Goal: Transaction & Acquisition: Purchase product/service

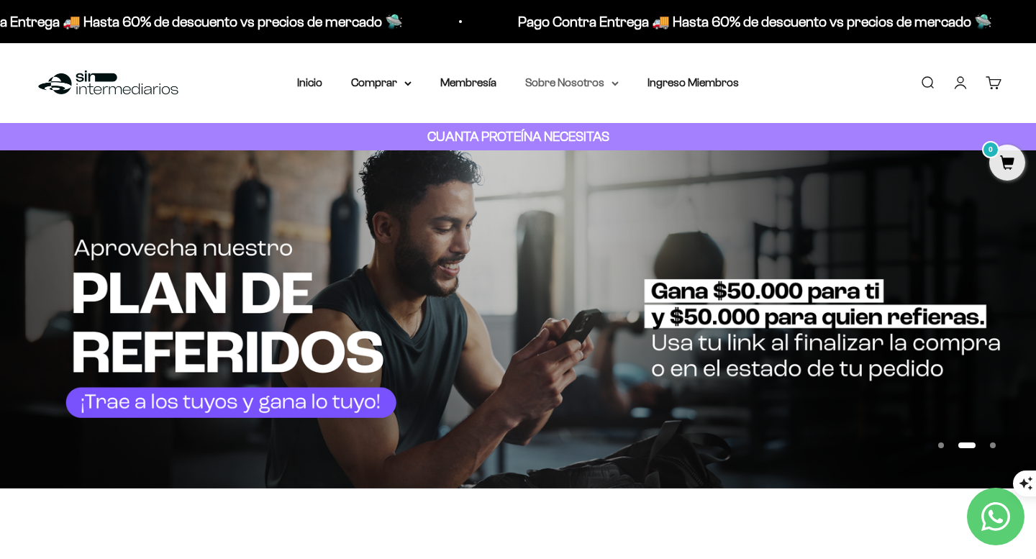
click at [571, 84] on summary "Sobre Nosotros" at bounding box center [572, 82] width 94 height 19
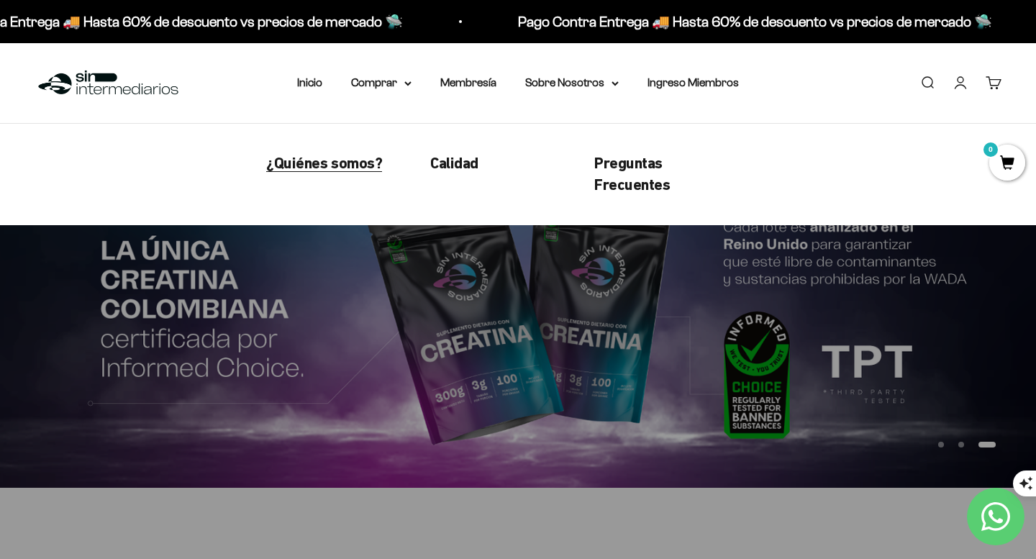
click at [336, 159] on span "¿Quiénes somos?" at bounding box center [324, 163] width 116 height 18
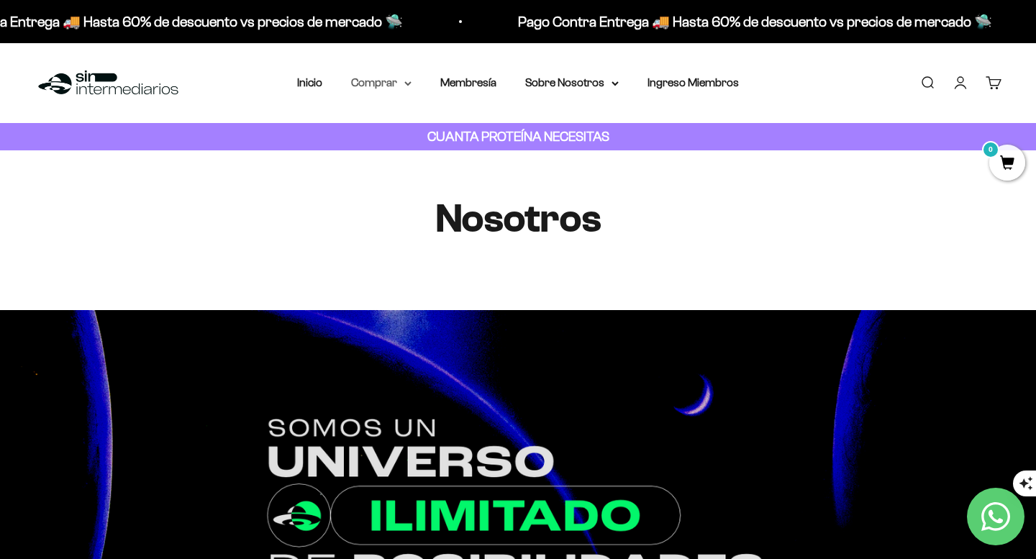
click at [405, 82] on icon at bounding box center [408, 83] width 6 height 3
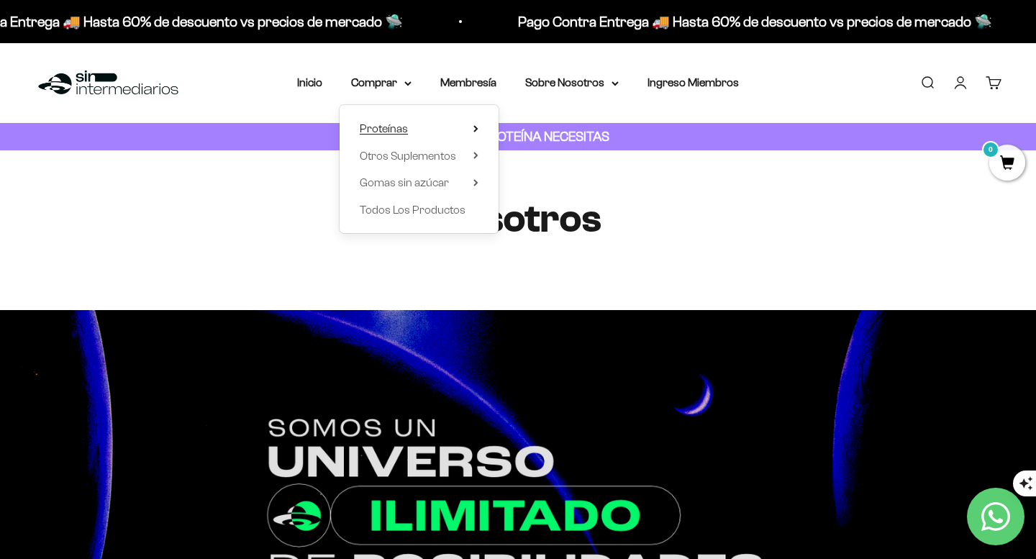
click at [404, 128] on span "Proteínas" at bounding box center [384, 128] width 48 height 12
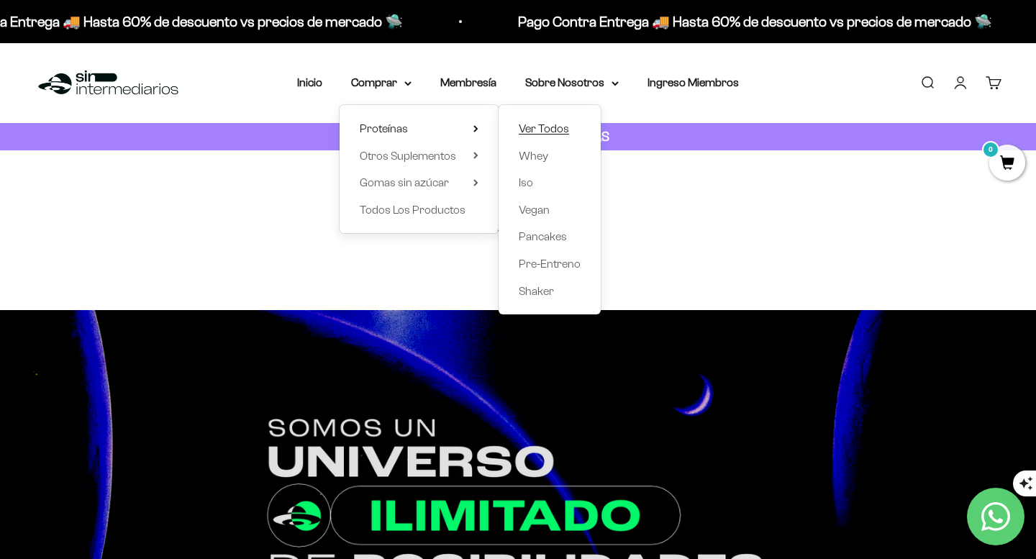
click at [541, 130] on span "Ver Todos" at bounding box center [544, 128] width 50 height 12
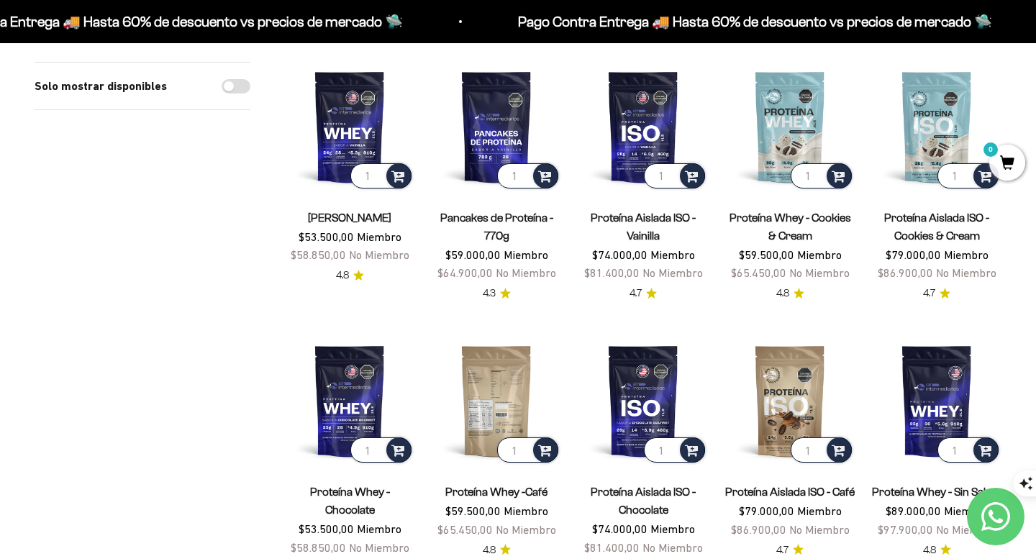
scroll to position [147, 0]
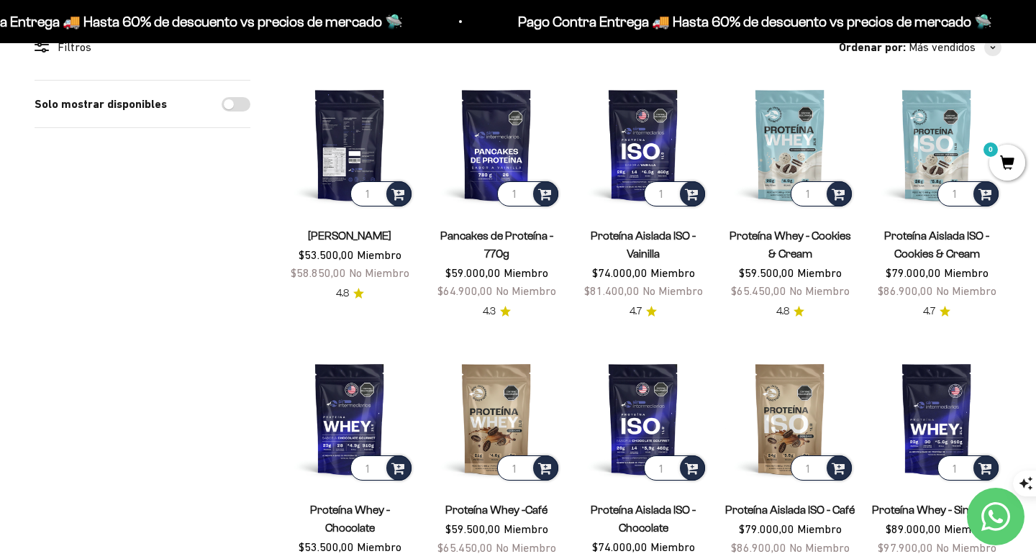
click at [340, 142] on img at bounding box center [350, 145] width 130 height 130
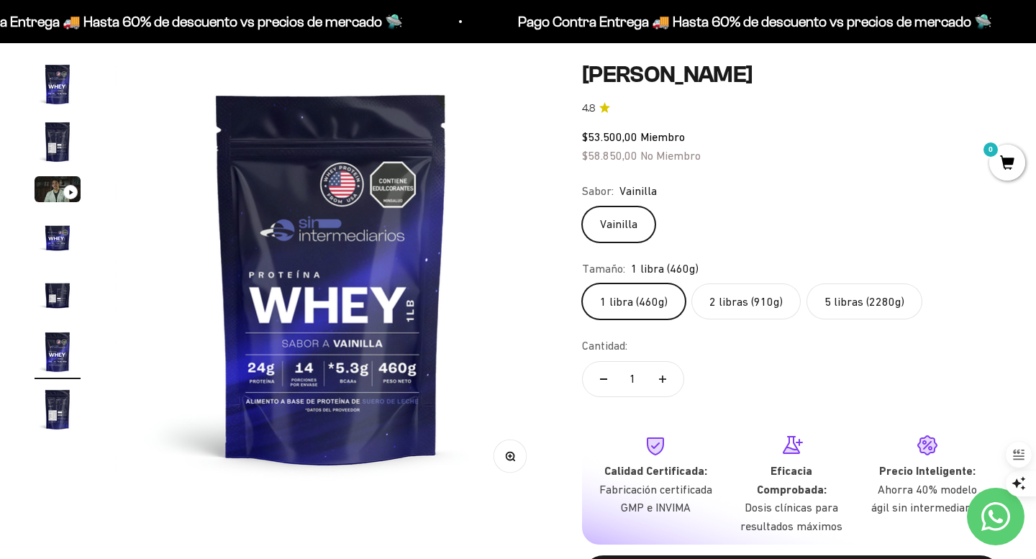
scroll to position [128, 0]
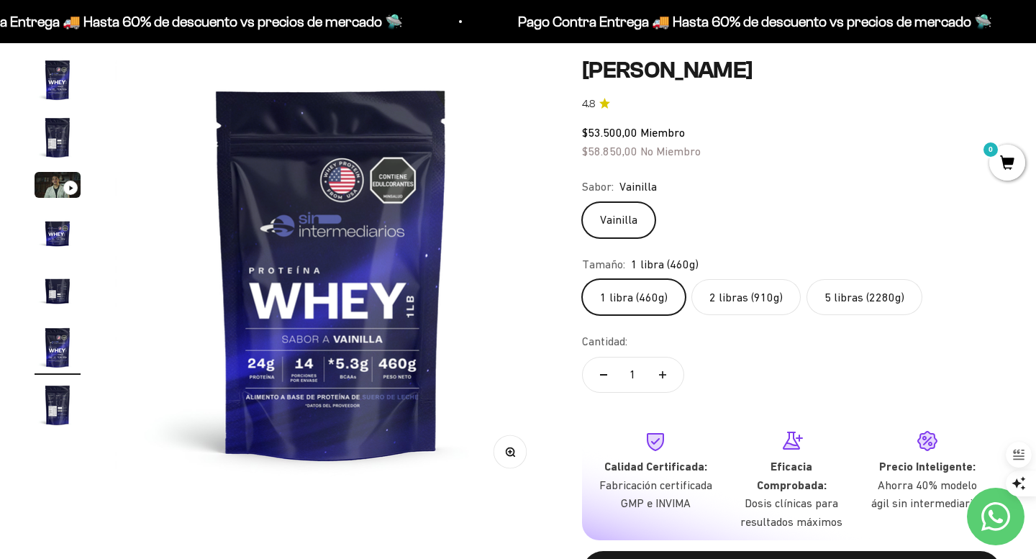
click at [337, 302] on img at bounding box center [331, 273] width 433 height 433
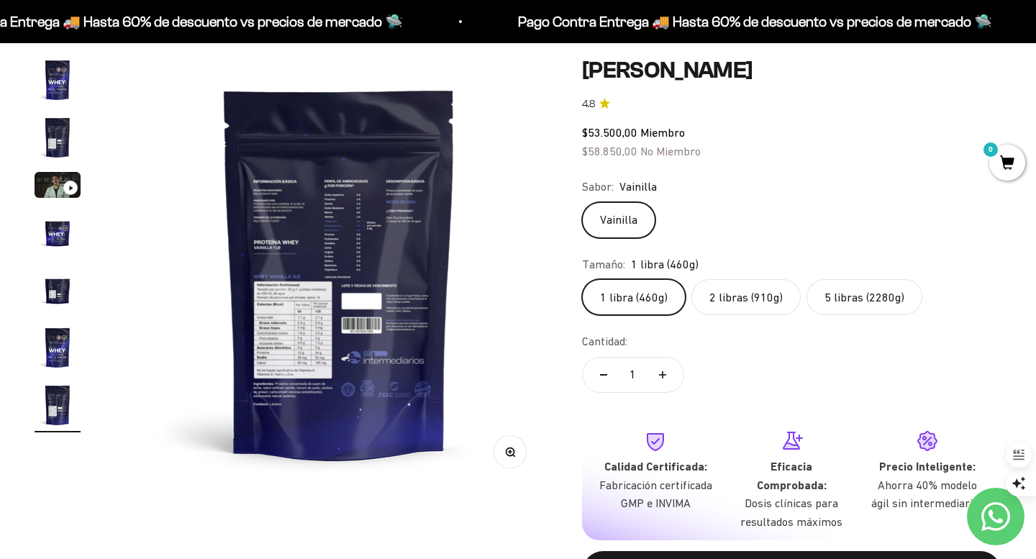
scroll to position [0, 2697]
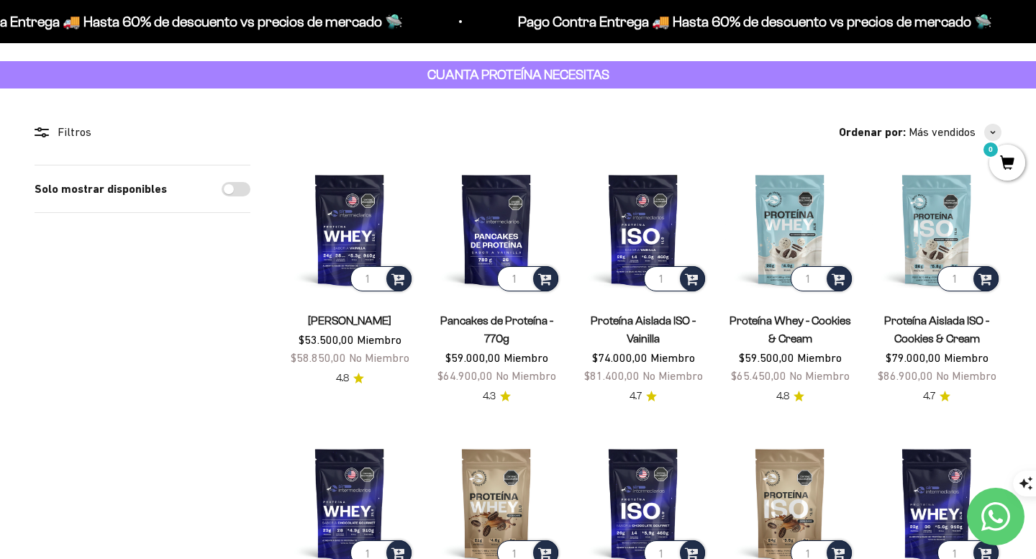
scroll to position [64, 0]
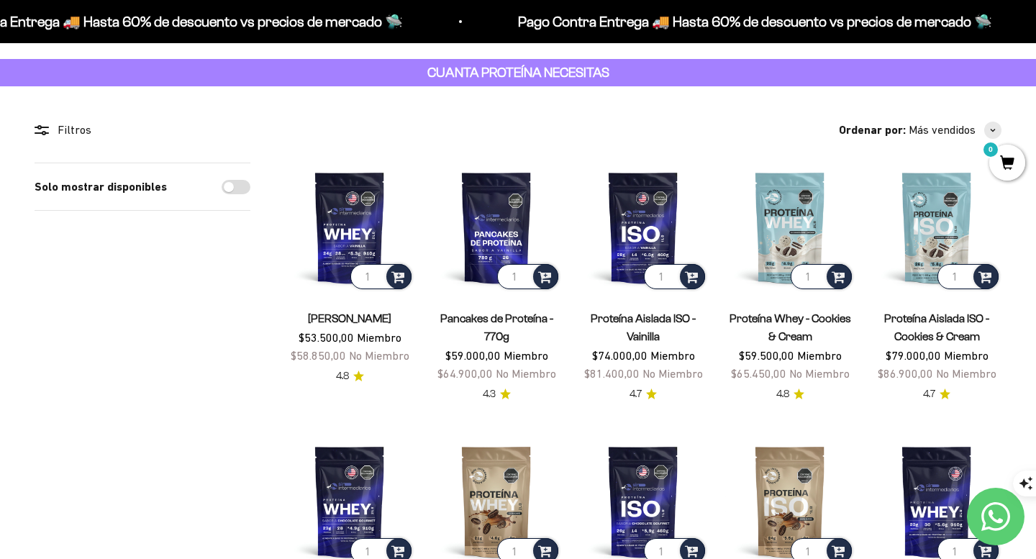
click at [245, 190] on input "Solo mostrar disponibles" at bounding box center [236, 187] width 29 height 14
checkbox input "true"
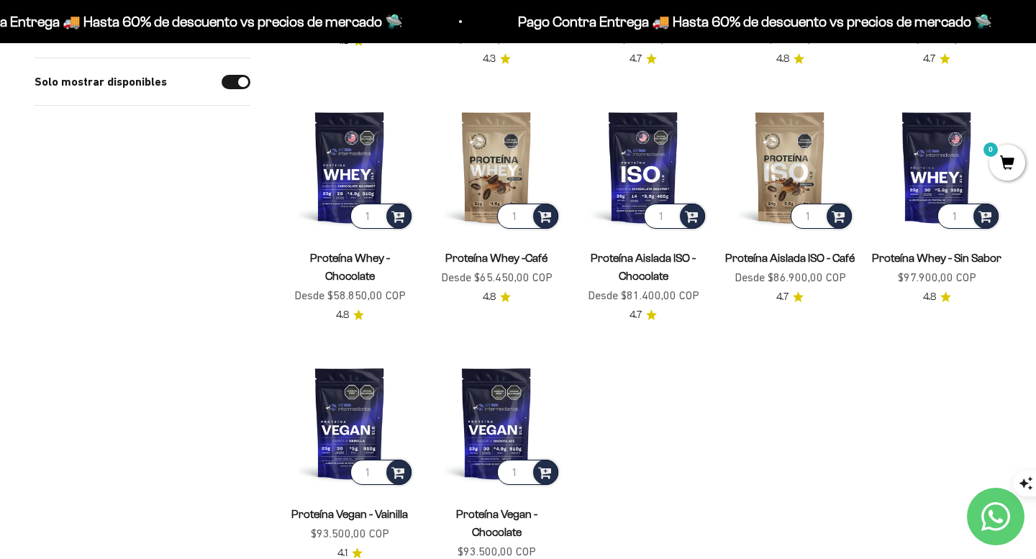
scroll to position [384, 0]
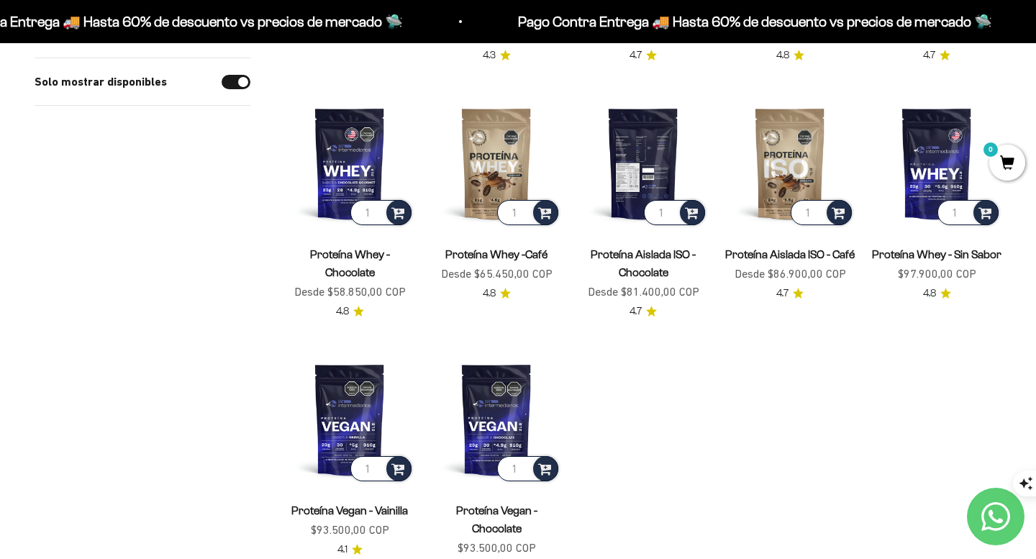
click at [641, 183] on img at bounding box center [644, 164] width 130 height 130
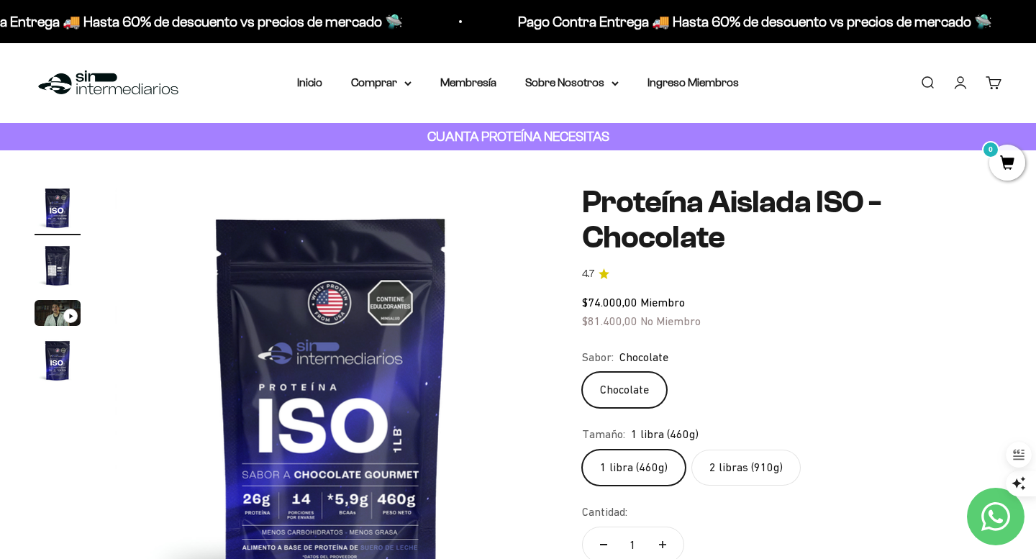
click at [729, 468] on label "2 libras (910g)" at bounding box center [746, 468] width 109 height 36
click at [582, 450] on input "2 libras (910g)" at bounding box center [581, 449] width 1 height 1
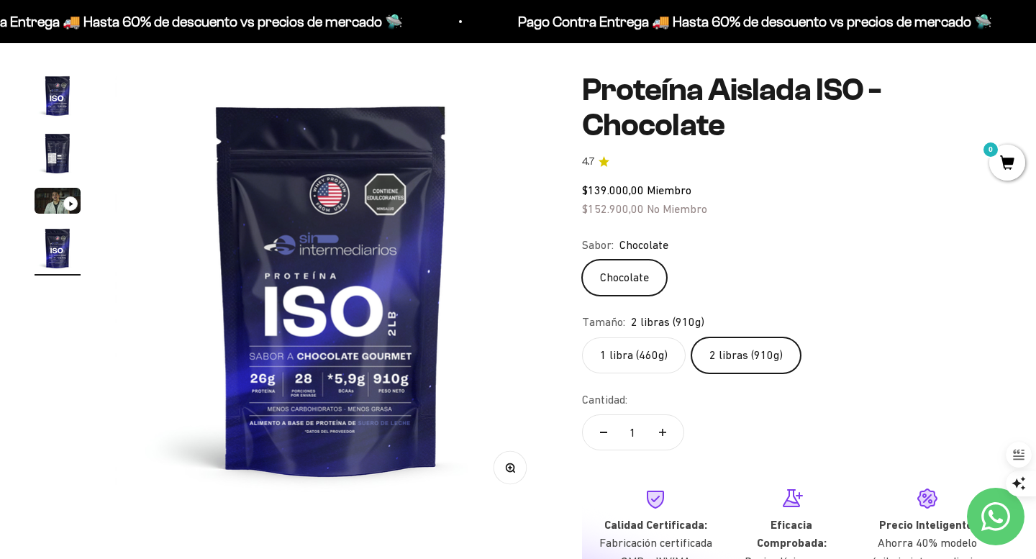
scroll to position [114, 0]
